Goal: Task Accomplishment & Management: Complete application form

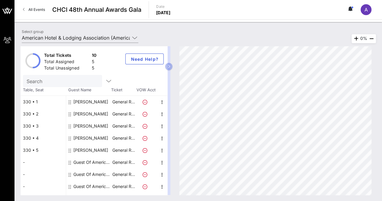
click at [85, 162] on div "Guest Of American Hotel & Lodging Association" at bounding box center [92, 162] width 38 height 12
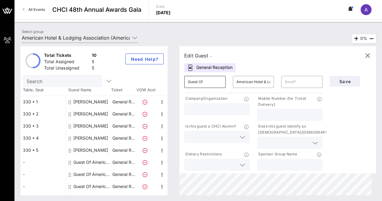
click at [216, 82] on input "Guest Of" at bounding box center [205, 82] width 34 height 10
type input "G"
type input "[PERSON_NAME]"
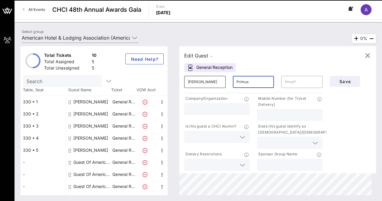
type input "Primus"
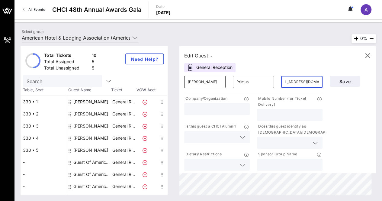
scroll to position [0, 13]
type input "[EMAIL_ADDRESS][DOMAIN_NAME]"
click at [193, 108] on input "text" at bounding box center [217, 109] width 58 height 8
type input "Rep. [PERSON_NAME]"
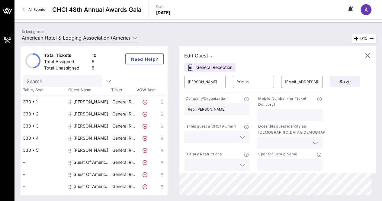
click at [269, 112] on input "text" at bounding box center [290, 115] width 58 height 8
type input "[PHONE_NUMBER]"
click at [346, 79] on span "Save" at bounding box center [345, 81] width 21 height 5
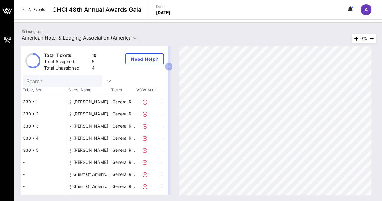
click at [98, 174] on div "Guest Of American Hotel & Lodging Association" at bounding box center [92, 174] width 38 height 12
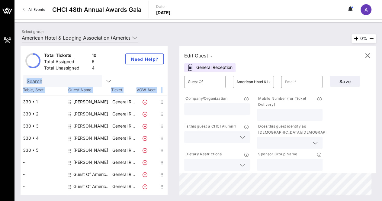
drag, startPoint x: 172, startPoint y: 78, endPoint x: 175, endPoint y: 88, distance: 10.0
click at [173, 88] on div "Total Tickets 10 Total Assigned 6 Total Unassigned 4 Need Help? Search Table, S…" at bounding box center [97, 120] width 153 height 149
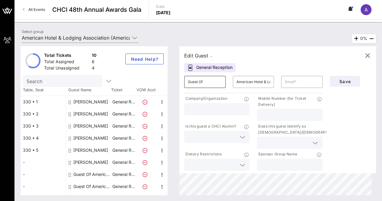
click at [211, 82] on input "Guest Of" at bounding box center [205, 82] width 34 height 10
type input "G"
type input "[PERSON_NAME]"
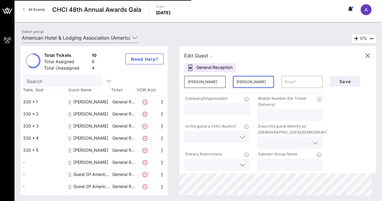
type input "[PERSON_NAME]"
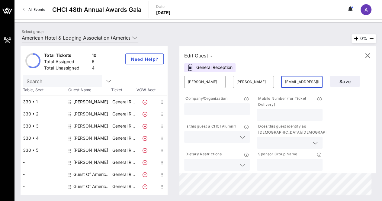
type input "[EMAIL_ADDRESS][DOMAIN_NAME]"
click at [204, 108] on input "text" at bounding box center [217, 109] width 58 height 8
type input "AHLA"
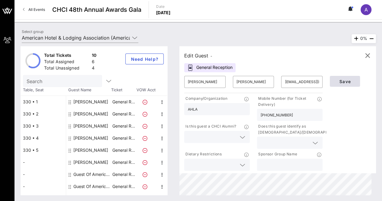
type input "[PHONE_NUMBER]"
click at [342, 86] on button "Save" at bounding box center [345, 81] width 30 height 11
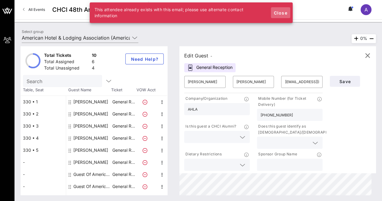
click at [283, 10] on button "Close" at bounding box center [280, 12] width 19 height 11
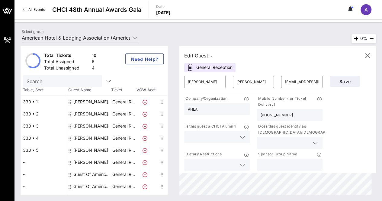
click at [91, 150] on div "[PERSON_NAME]" at bounding box center [90, 150] width 35 height 12
type input "[PERSON_NAME]"
type input "[GEOGRAPHIC_DATA]"
type input "[PERSON_NAME][EMAIL_ADDRESS][PERSON_NAME][DOMAIN_NAME]"
type input "Choice"
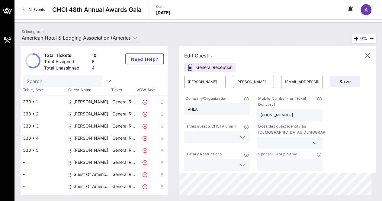
type input "[PHONE_NUMBER]"
type input "American Hotel and Lodging Association"
drag, startPoint x: 286, startPoint y: 82, endPoint x: 290, endPoint y: 82, distance: 4.5
click at [290, 82] on div "​ [PERSON_NAME][EMAIL_ADDRESS][PERSON_NAME][DOMAIN_NAME]" at bounding box center [301, 82] width 41 height 12
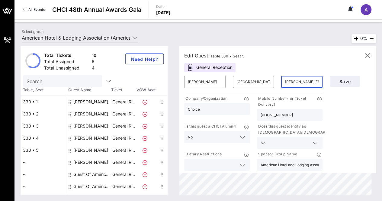
scroll to position [0, 25]
click at [368, 57] on icon "button" at bounding box center [367, 55] width 7 height 7
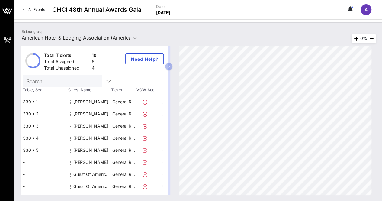
click at [145, 150] on icon at bounding box center [145, 150] width 5 height 5
click at [127, 151] on p "General R…" at bounding box center [123, 150] width 24 height 12
click at [143, 151] on icon at bounding box center [145, 150] width 5 height 5
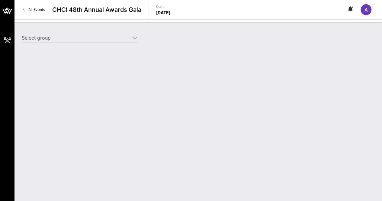
type input "American Hotel & Lodging Association (American Hotel & Lodging Association) [[P…"
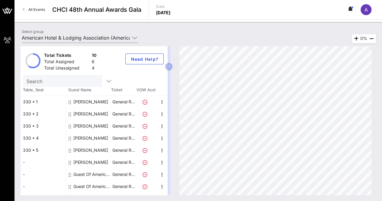
click at [144, 150] on icon at bounding box center [145, 150] width 5 height 5
click at [145, 150] on icon at bounding box center [145, 150] width 5 height 5
click at [163, 149] on icon "button" at bounding box center [162, 150] width 7 height 7
click at [173, 163] on div "Delete" at bounding box center [177, 164] width 12 height 5
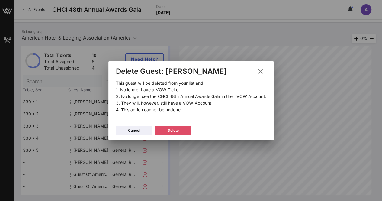
click at [168, 129] on div "Delete" at bounding box center [173, 130] width 11 height 6
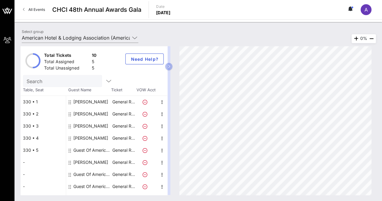
click at [85, 138] on div "[PERSON_NAME]" at bounding box center [90, 138] width 35 height 12
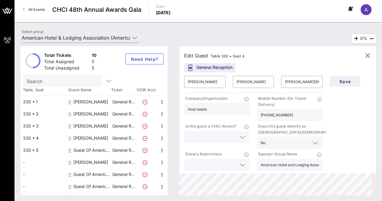
click at [85, 127] on div "[PERSON_NAME]" at bounding box center [90, 126] width 35 height 12
type input "Connie"
type input "Lopez-Parker"
type input "connie@lugoparkerteam.com"
type input "Compass"
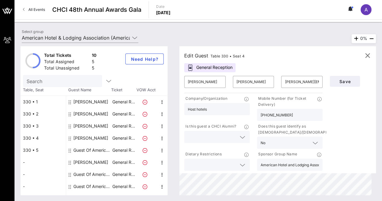
type input "202-236-8629"
type input "AHLA"
click at [86, 114] on div "[PERSON_NAME]" at bounding box center [90, 114] width 35 height 12
type input "Carol"
type input "Fowler"
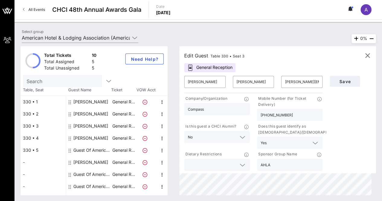
type input "carol.fowler@marriott.com"
type input "Marriott"
type input "301-312-0723"
click at [86, 100] on div "[PERSON_NAME]" at bounding box center [90, 102] width 35 height 12
type input "Evelyn"
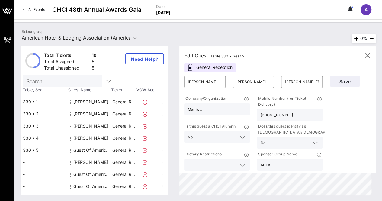
type input "Lugo"
type input "evelyn@lugoparkerteam.com"
type input "Compass Real Estate"
type input "202-236-8629"
type input "American Hotel and Lodging Association"
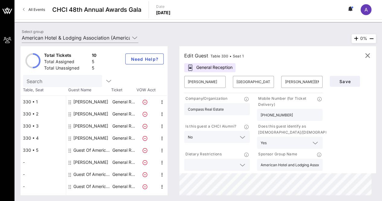
click at [92, 151] on div "Guest Of American Hotel & Lodging Association" at bounding box center [92, 150] width 38 height 12
type input "Guest Of"
type input "American Hotel & Lodging Association"
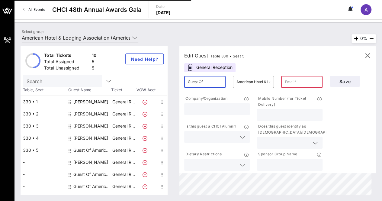
drag, startPoint x: 212, startPoint y: 79, endPoint x: 190, endPoint y: 82, distance: 22.5
click at [190, 82] on div "​ Guest Of" at bounding box center [204, 82] width 41 height 12
type input "[PERSON_NAME]"
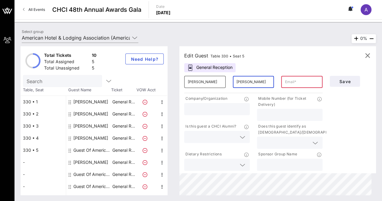
type input "[PERSON_NAME]"
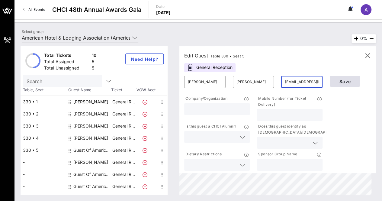
type input "[EMAIL_ADDRESS][DOMAIN_NAME]"
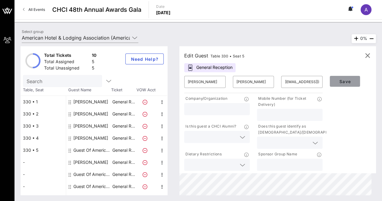
click at [340, 80] on span "Save" at bounding box center [345, 81] width 21 height 5
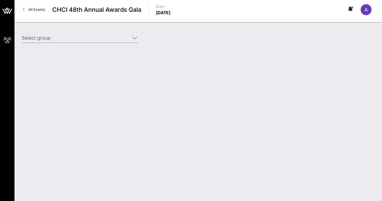
type input "American Hotel & Lodging Association (American Hotel & Lodging Association) [[P…"
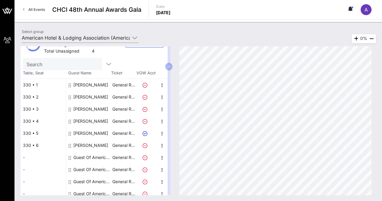
scroll to position [21, 0]
